Goal: Task Accomplishment & Management: Check status

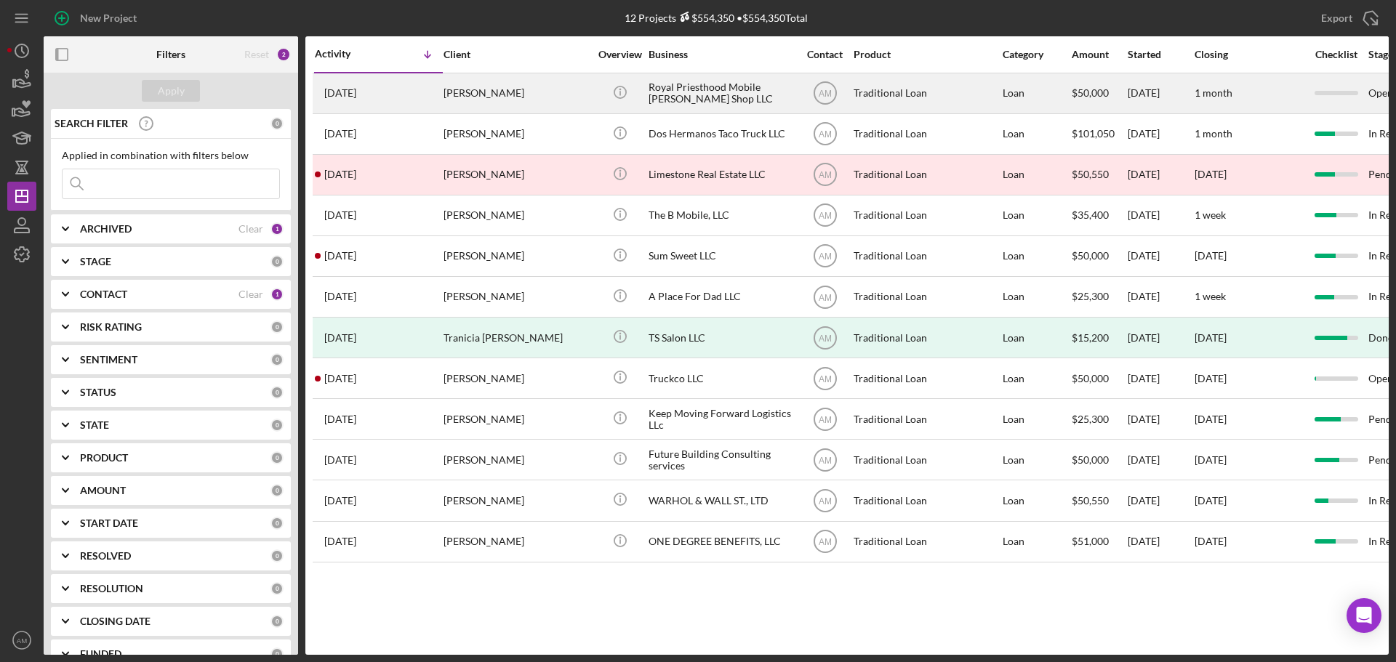
click at [485, 90] on div "Phillip Collie" at bounding box center [515, 93] width 145 height 39
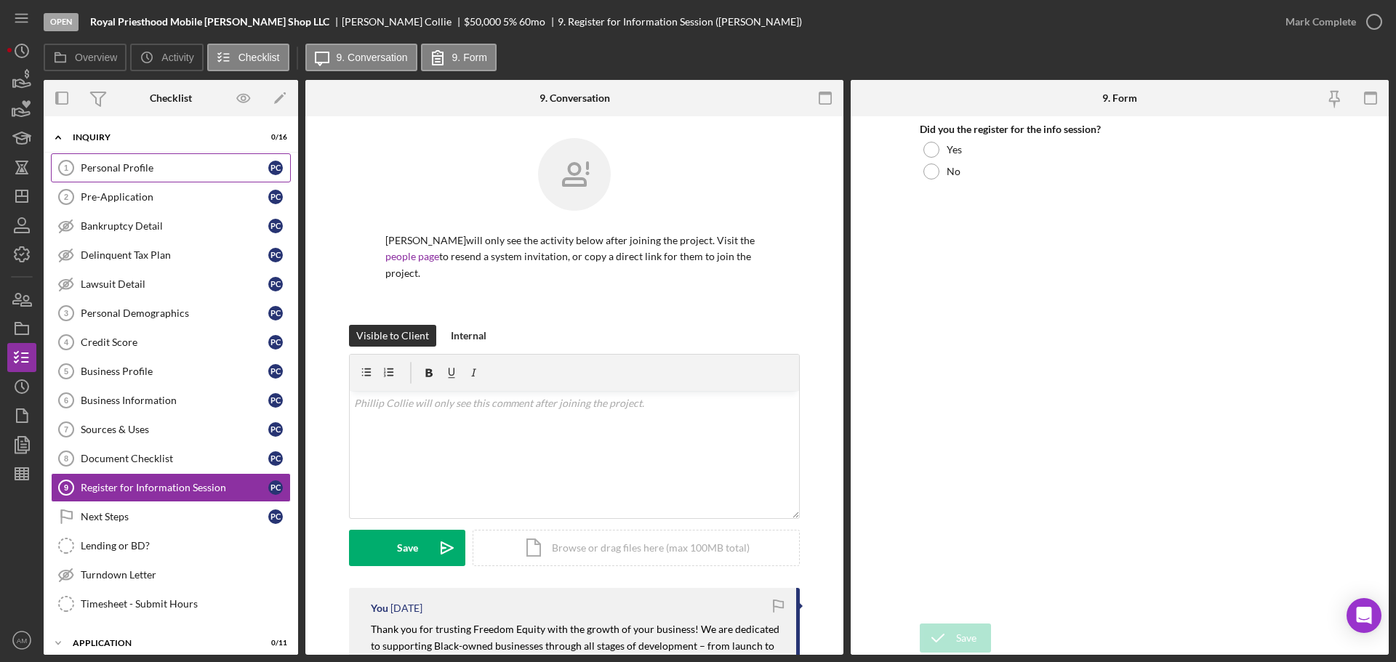
click at [134, 162] on div "Personal Profile" at bounding box center [175, 168] width 188 height 12
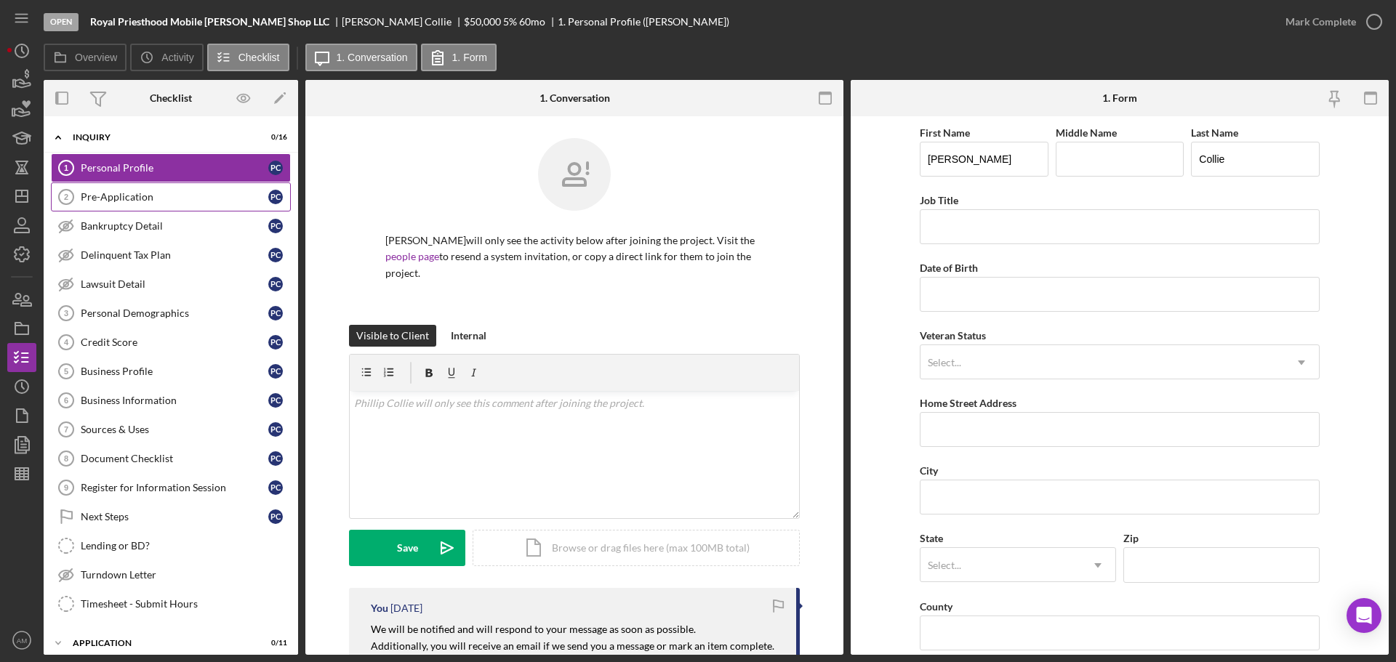
click at [123, 196] on div "Pre-Application" at bounding box center [175, 197] width 188 height 12
click at [27, 204] on icon "Icon/Dashboard" at bounding box center [22, 196] width 36 height 36
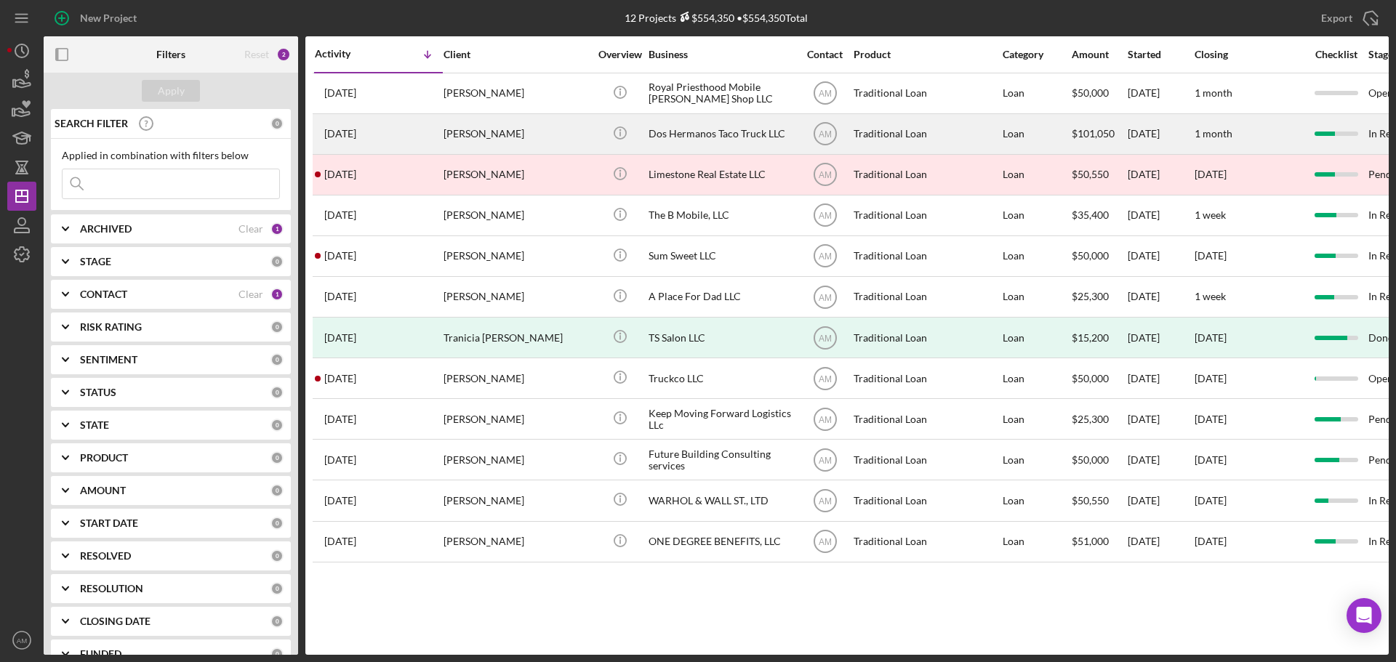
click at [686, 130] on div "Dos Hermanos Taco Truck LLC" at bounding box center [720, 134] width 145 height 39
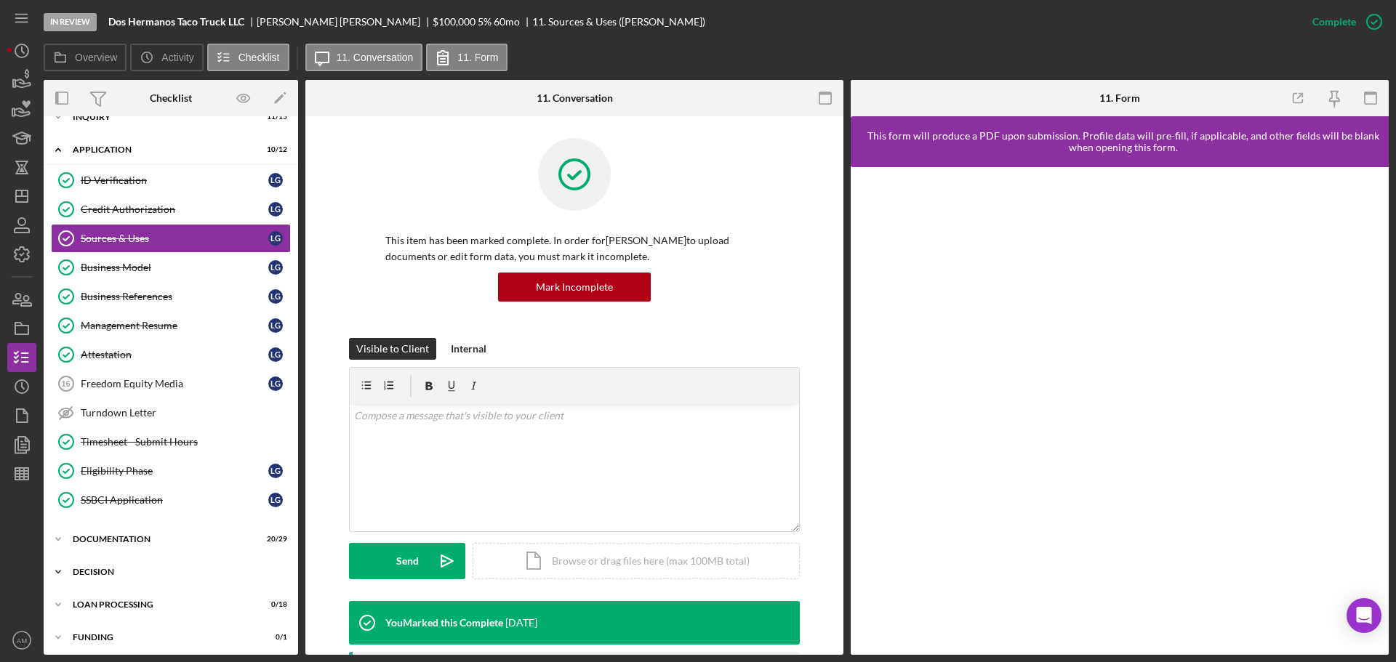
scroll to position [58, 0]
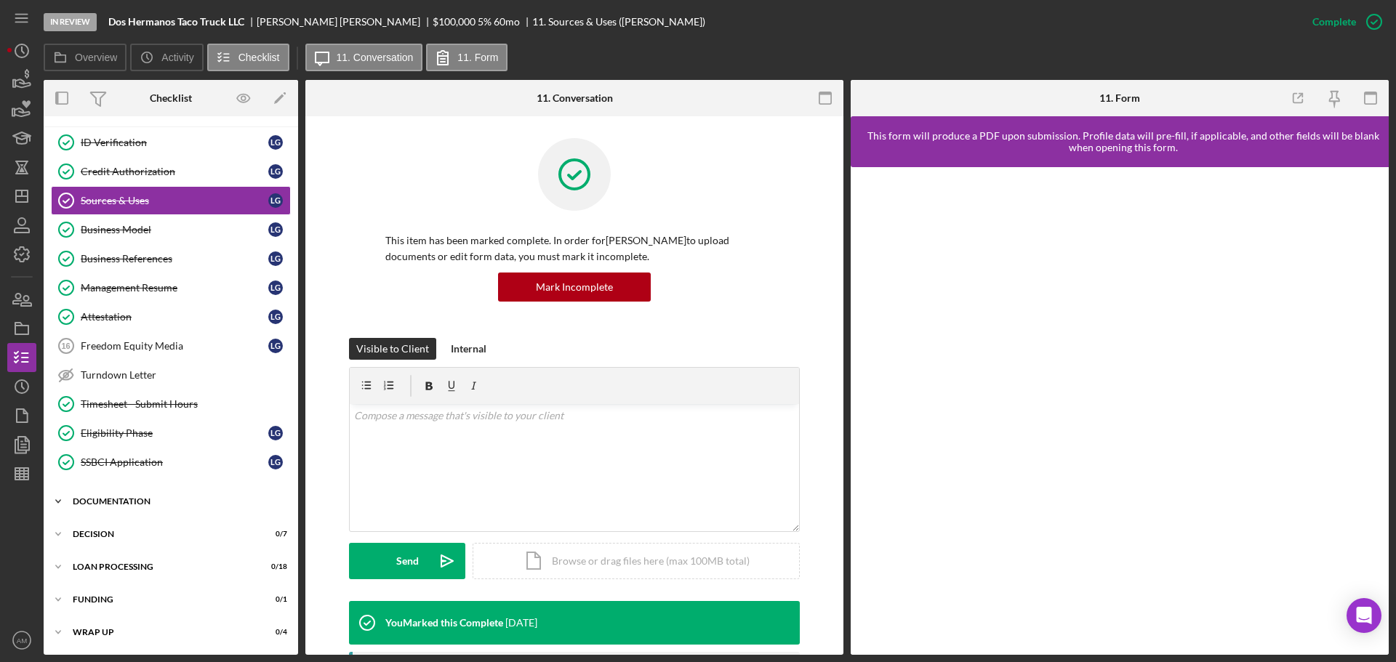
click at [128, 503] on div "Documentation" at bounding box center [176, 501] width 207 height 9
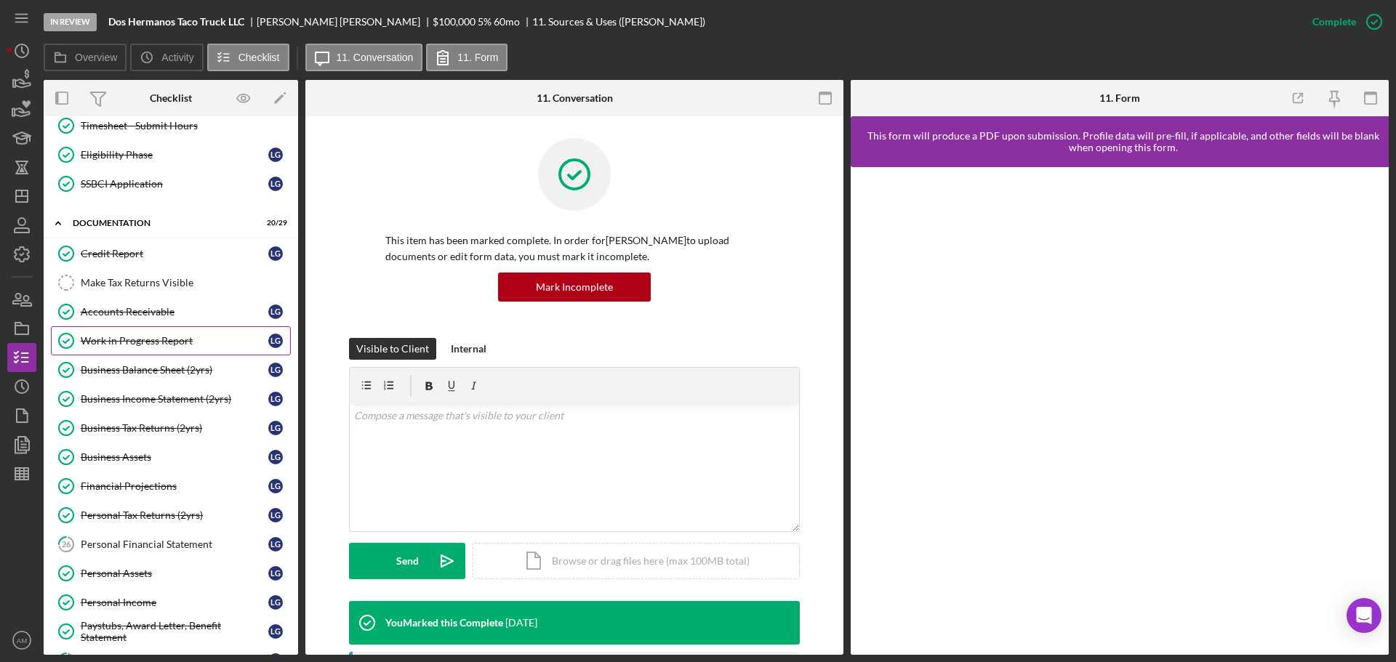
scroll to position [349, 0]
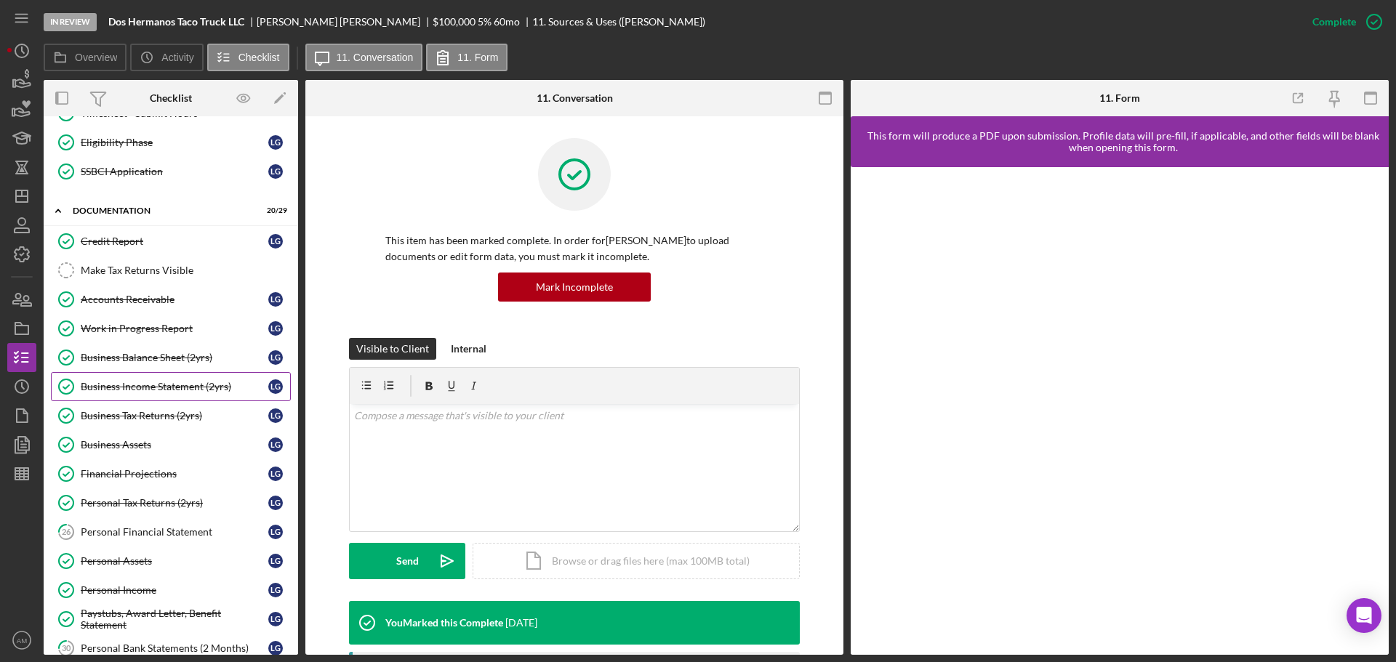
click at [160, 385] on div "Business Income Statement (2yrs)" at bounding box center [175, 387] width 188 height 12
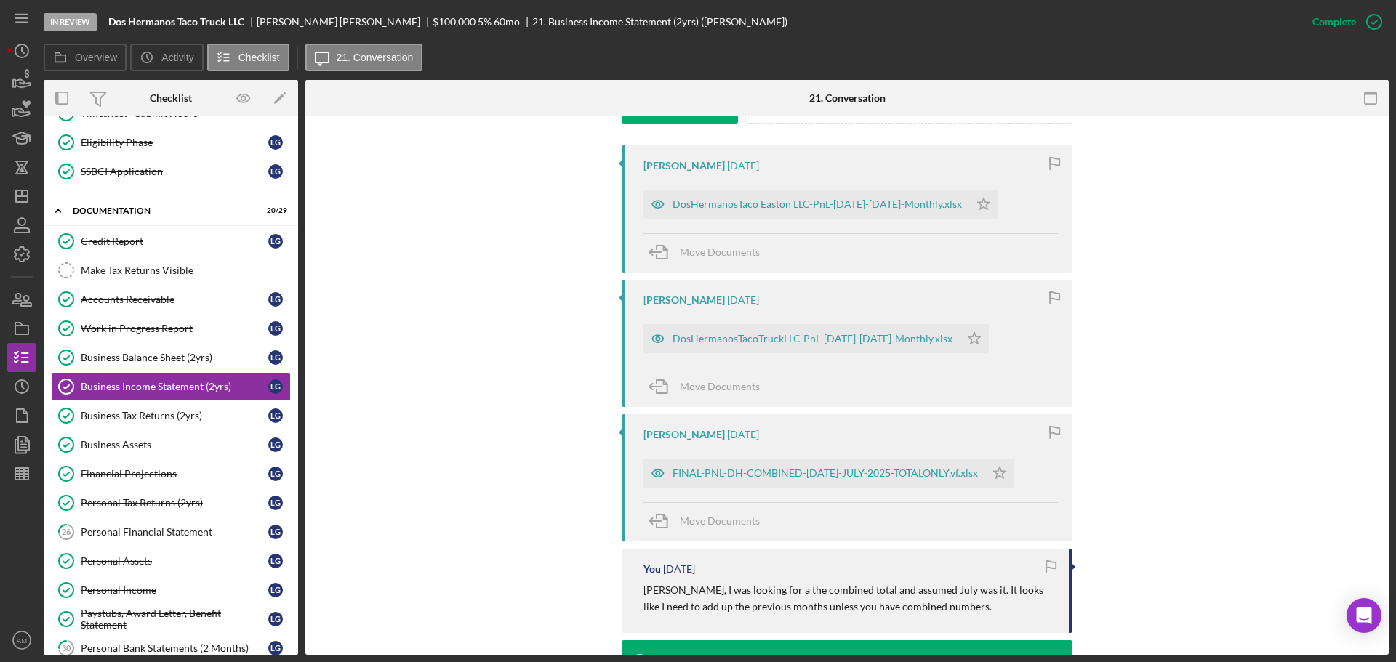
scroll to position [509, 0]
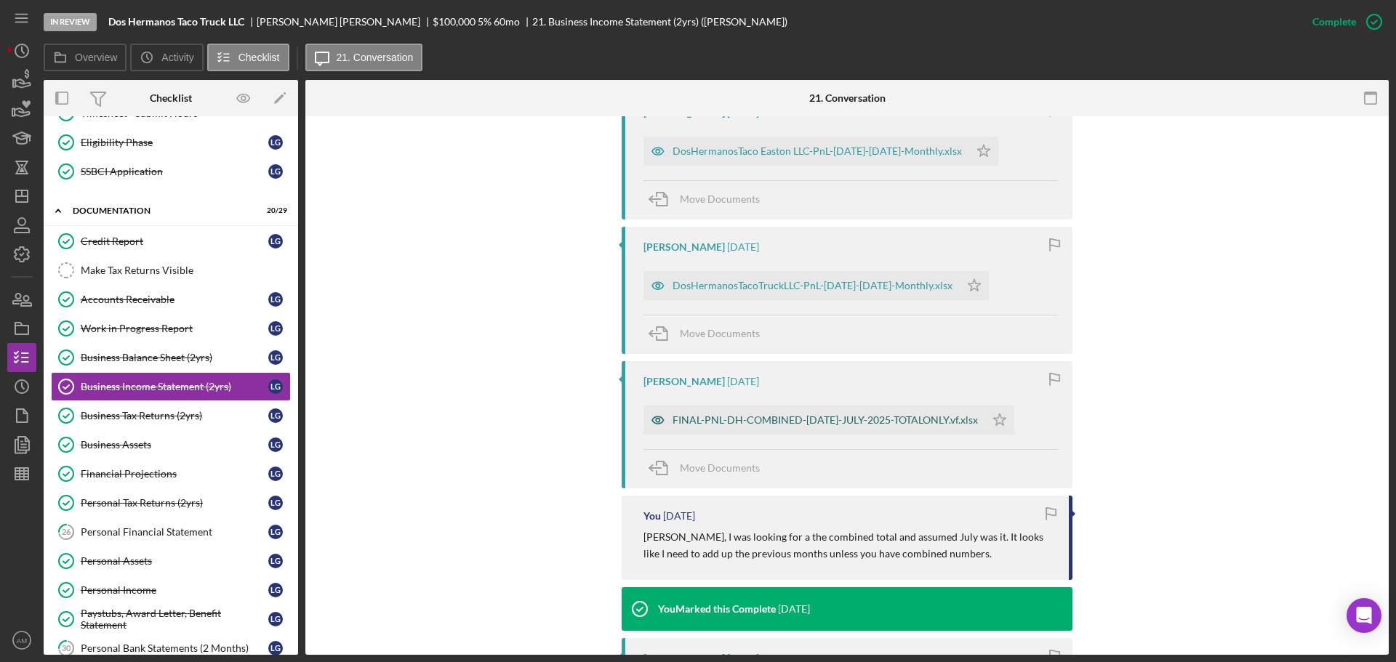
click at [875, 419] on div "FINAL-PNL-DH-COMBINED-[DATE]-JULY-2025-TOTALONLY.vf.xlsx" at bounding box center [824, 420] width 305 height 12
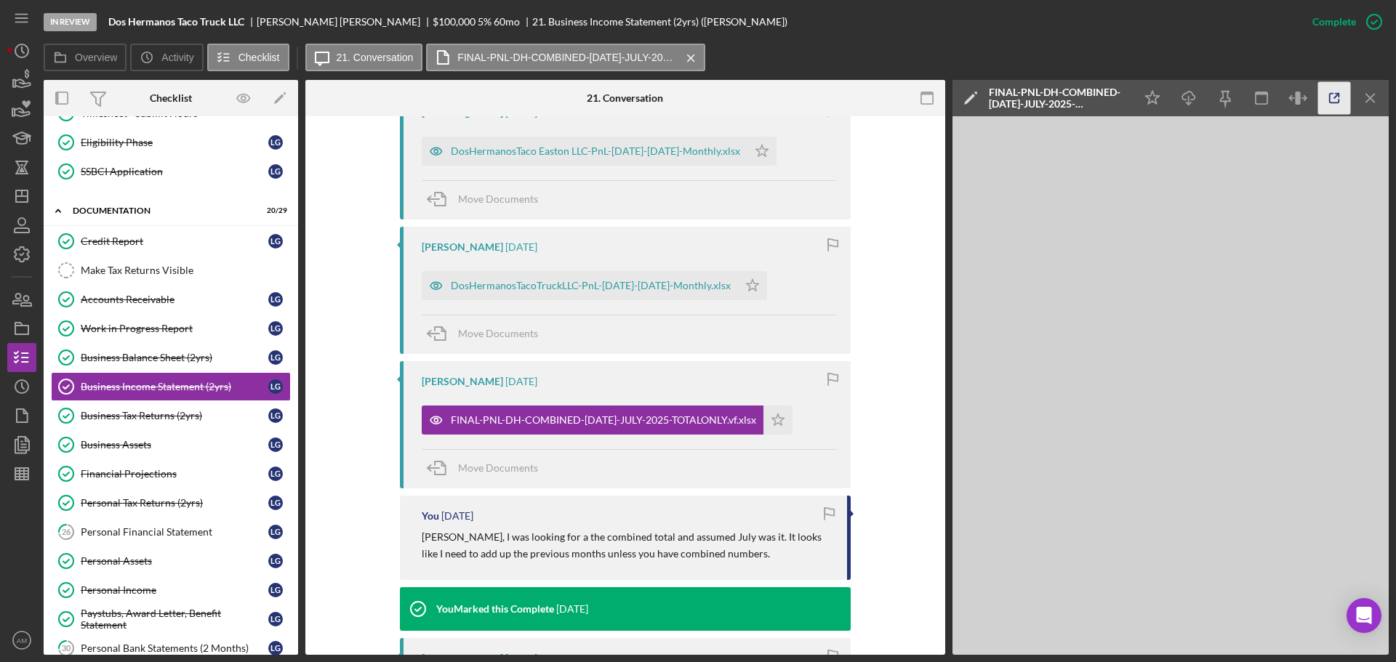
click at [1333, 97] on icon "button" at bounding box center [1334, 98] width 33 height 33
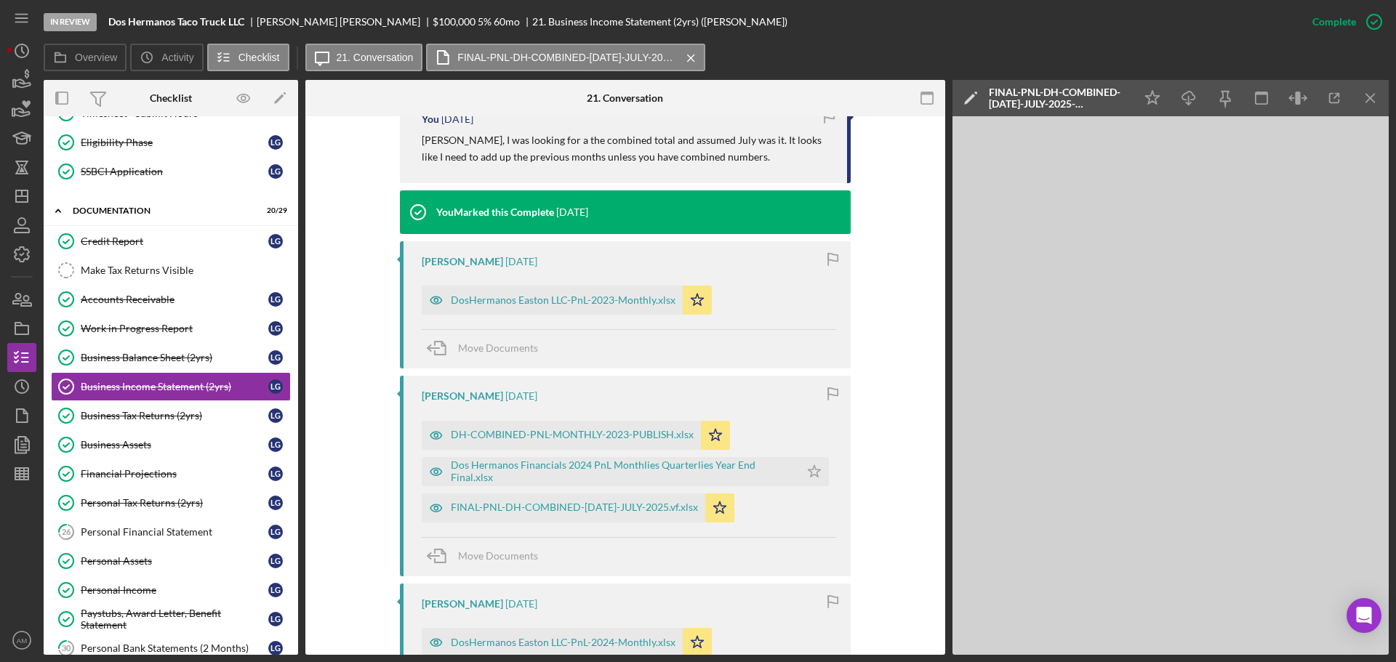
scroll to position [945, 0]
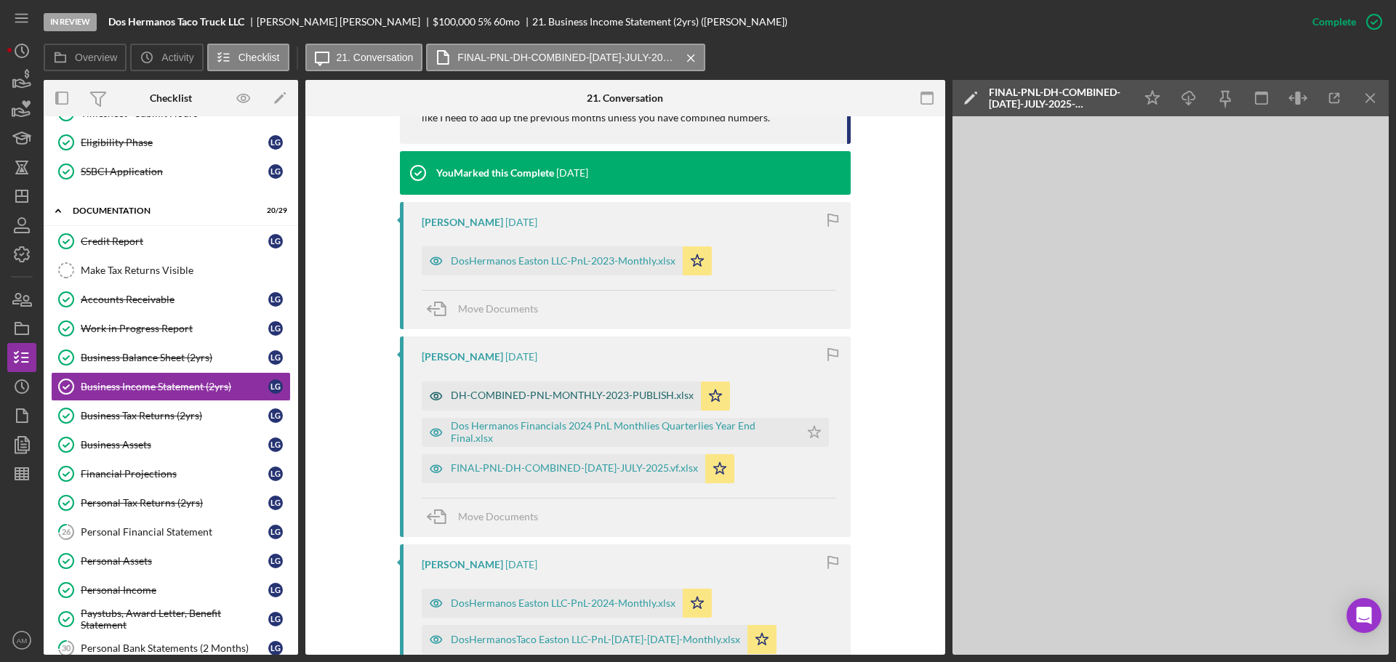
click at [630, 391] on div "DH-COMBINED-PNL-MONTHLY-2023-PUBLISH.xlsx" at bounding box center [572, 396] width 243 height 12
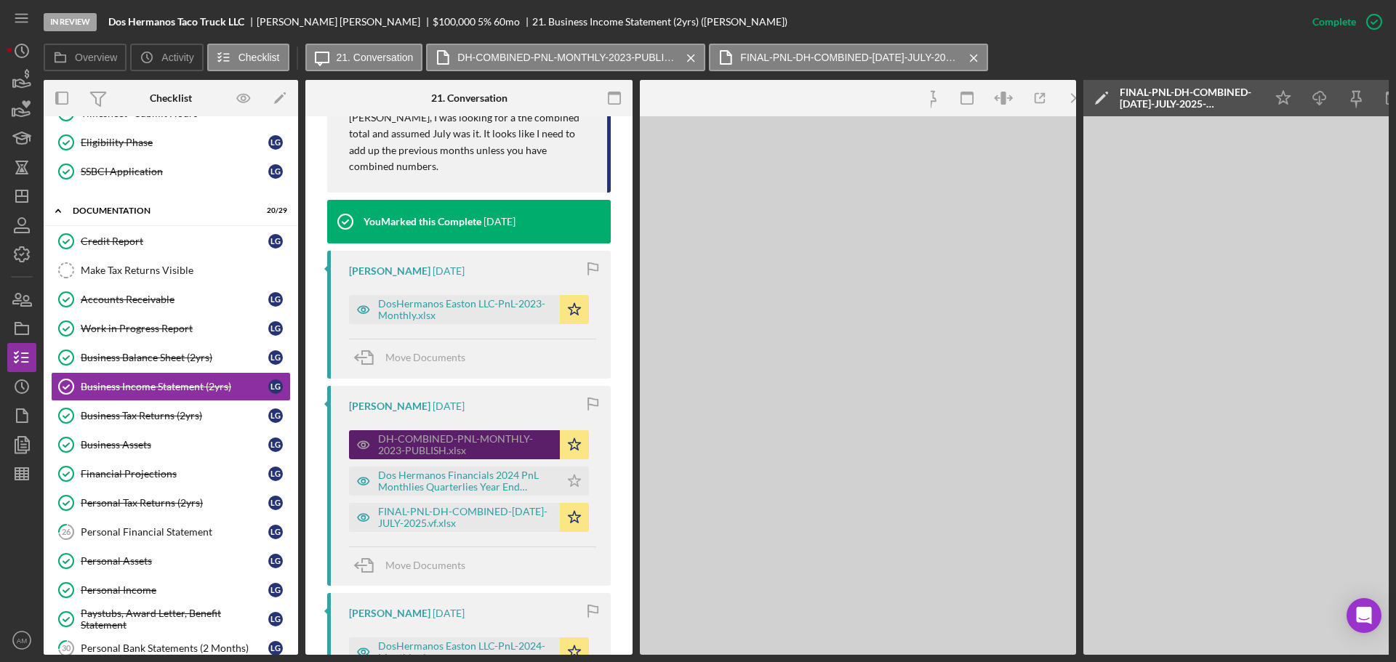
scroll to position [962, 0]
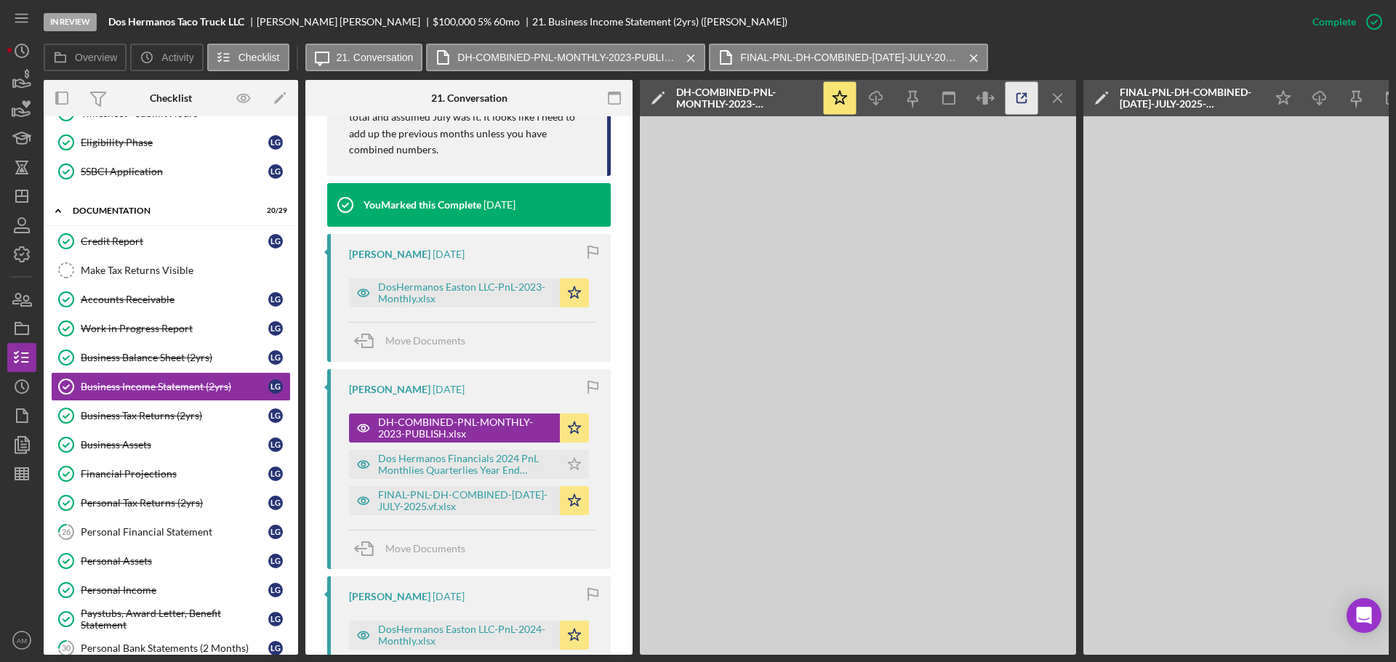
click at [1025, 99] on icon "button" at bounding box center [1021, 98] width 33 height 33
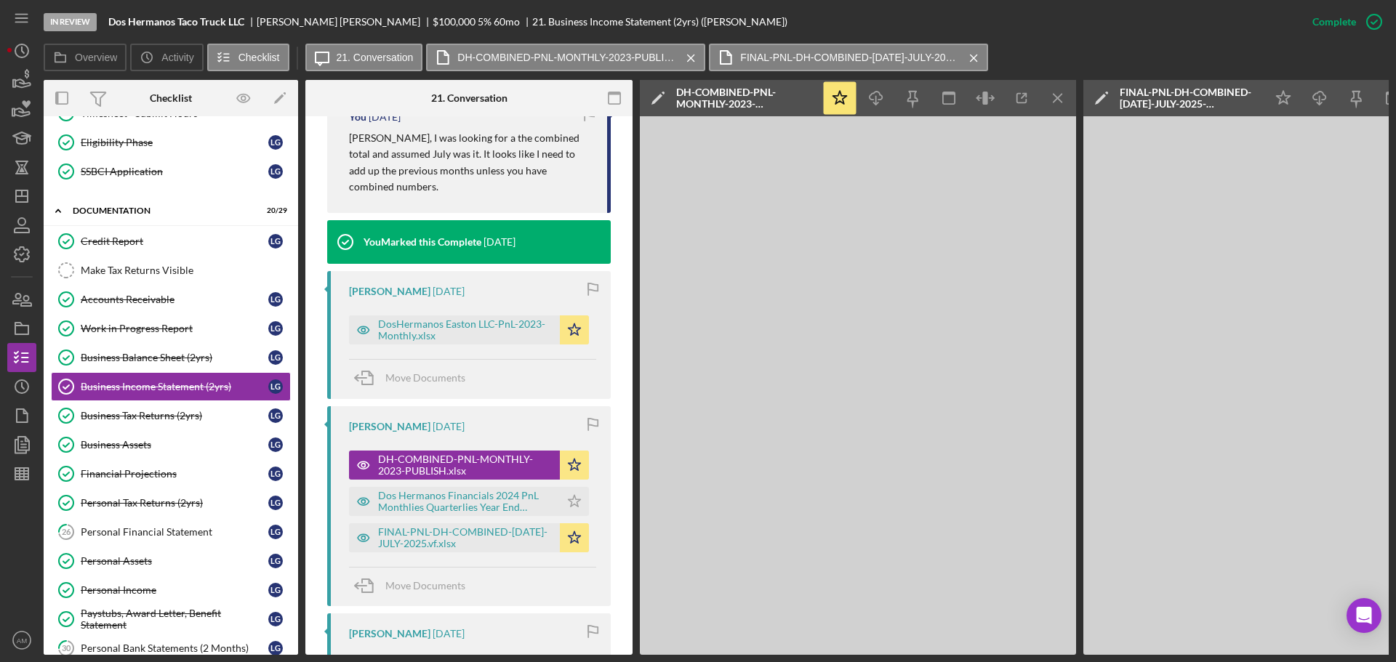
scroll to position [889, 0]
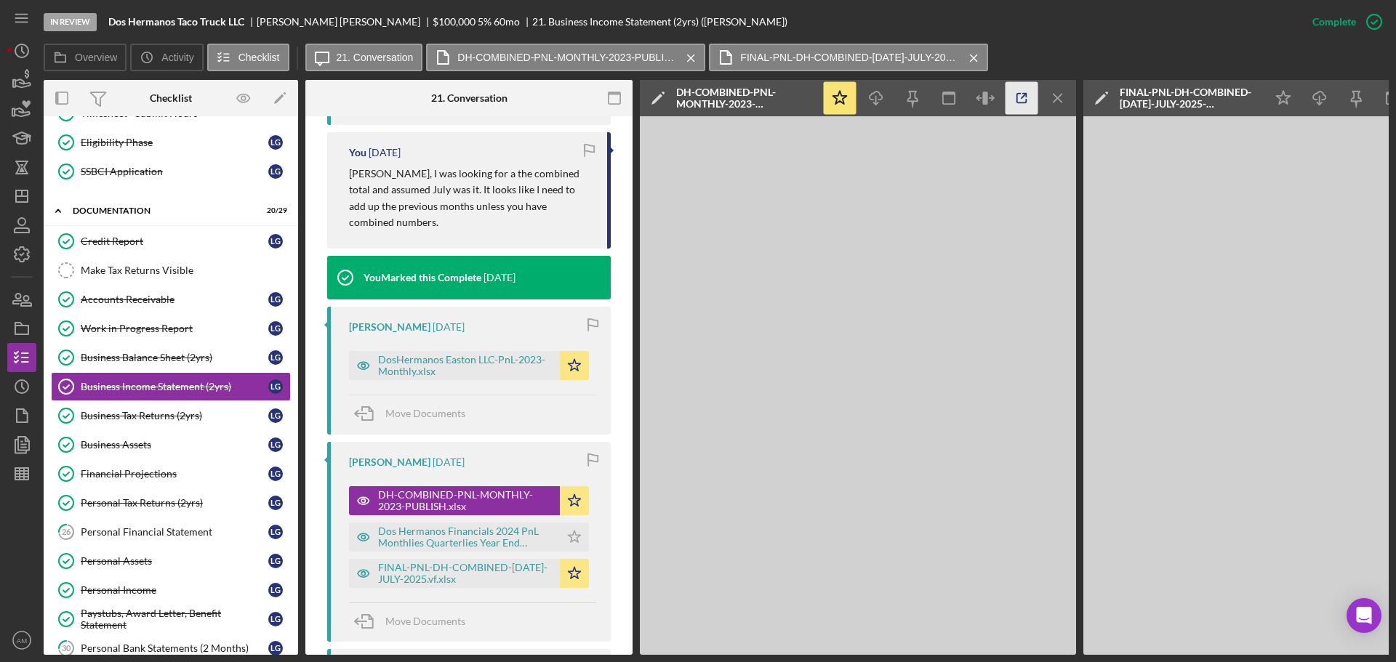
click at [1019, 97] on icon "button" at bounding box center [1021, 98] width 33 height 33
